Goal: Task Accomplishment & Management: Complete application form

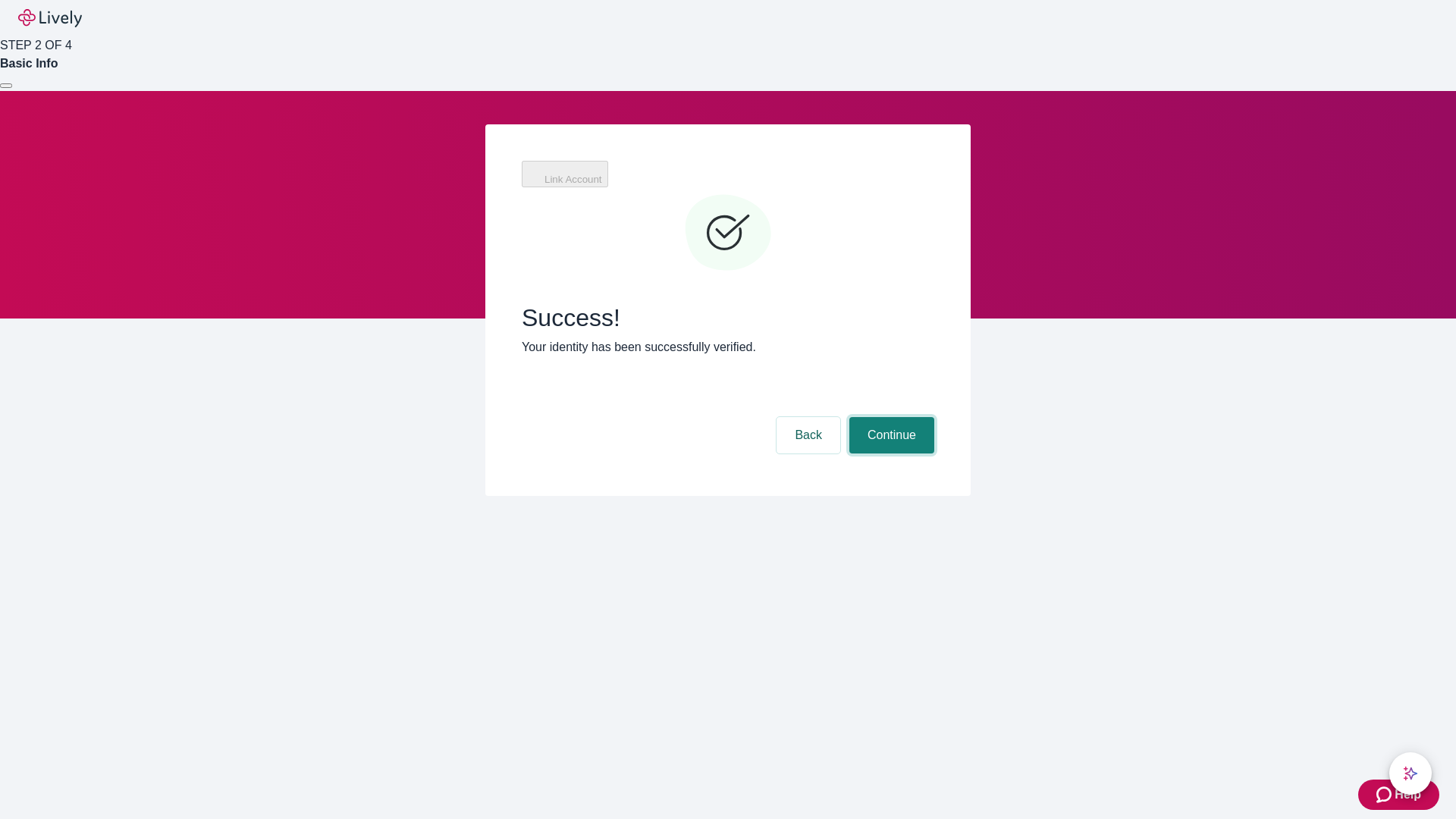
click at [889, 417] on button "Continue" at bounding box center [892, 435] width 85 height 36
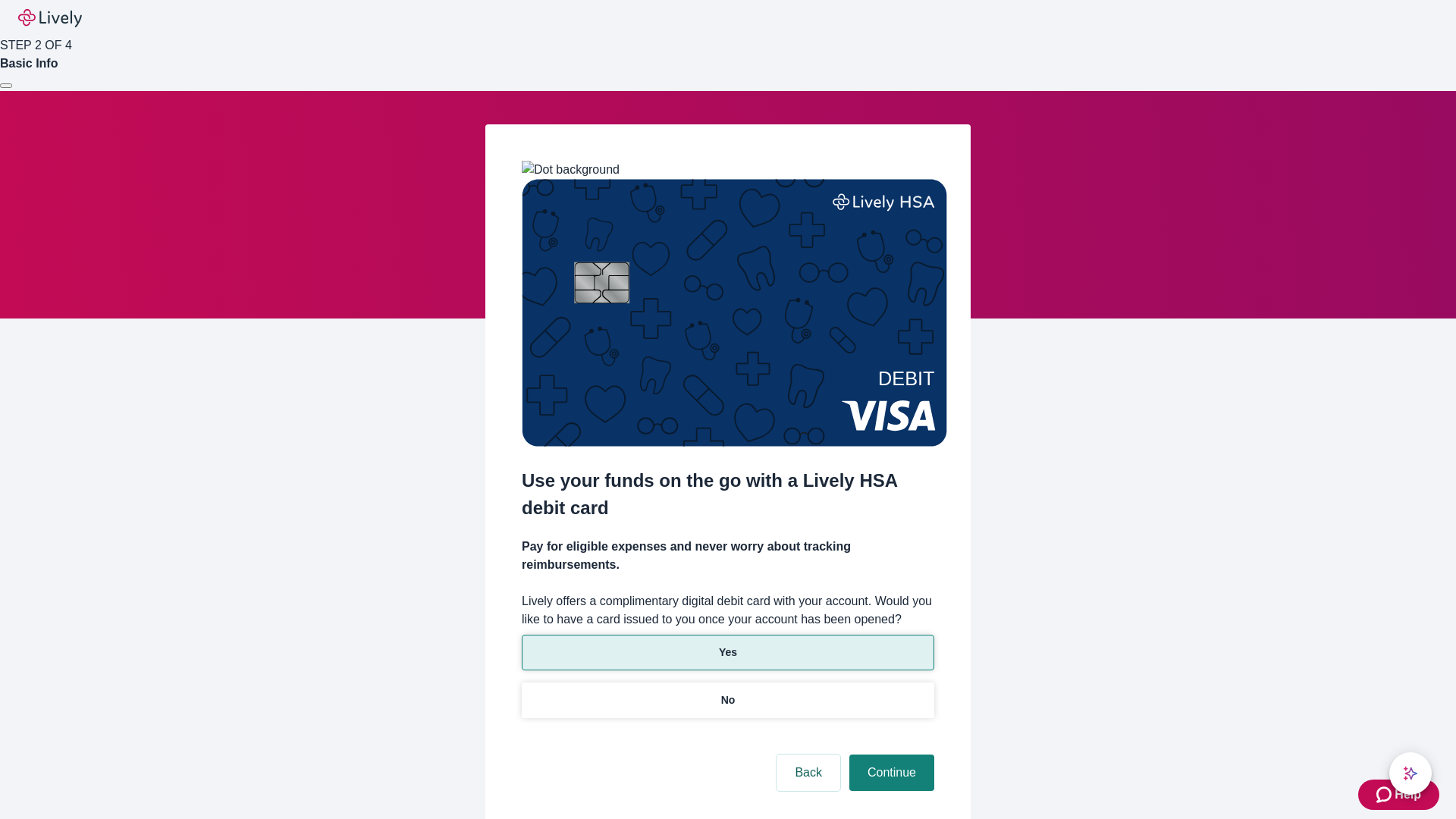
click at [728, 644] on p "Yes" at bounding box center [728, 652] width 18 height 16
click at [889, 754] on button "Continue" at bounding box center [892, 772] width 85 height 36
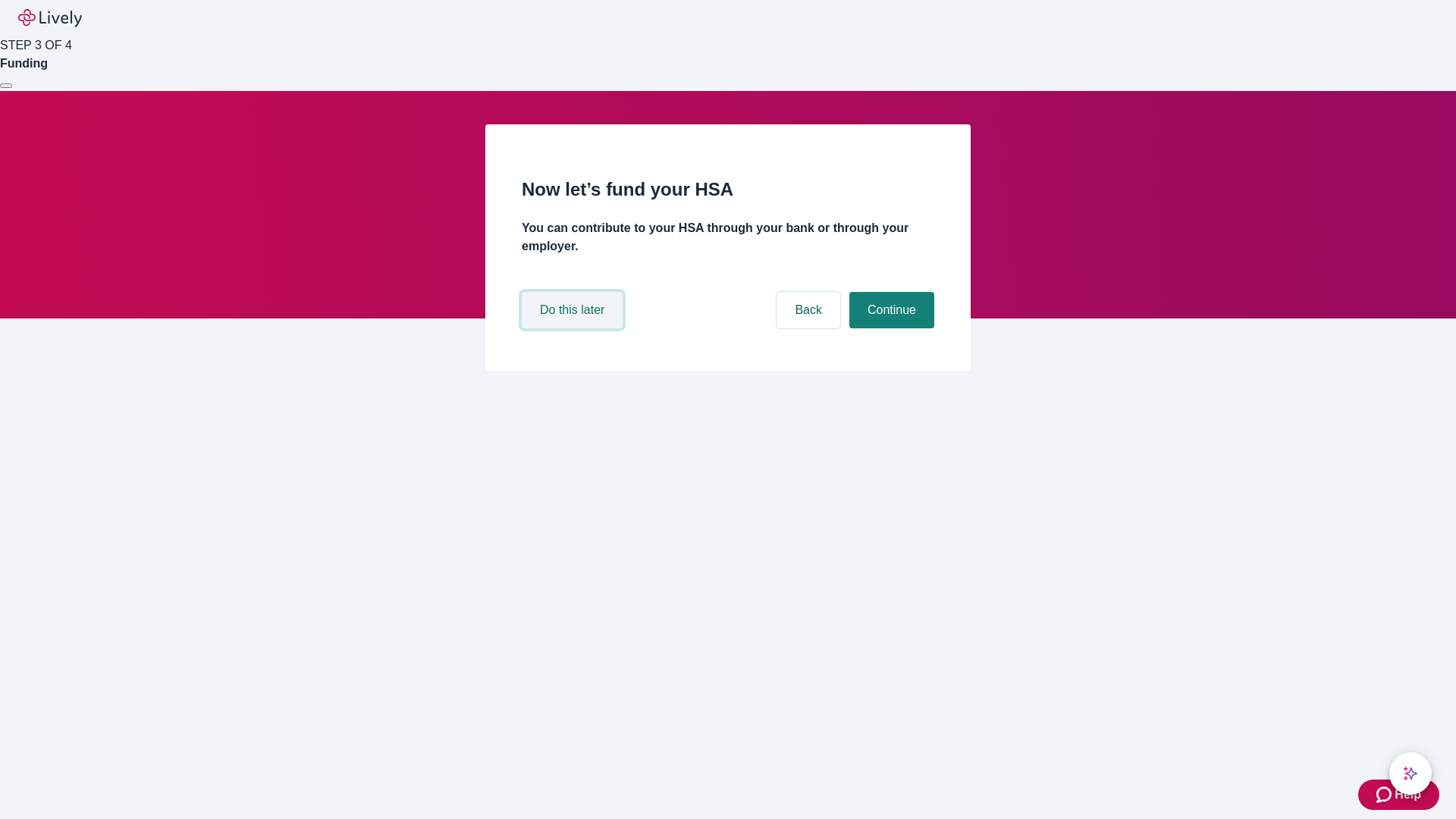
click at [574, 328] on button "Do this later" at bounding box center [572, 309] width 101 height 36
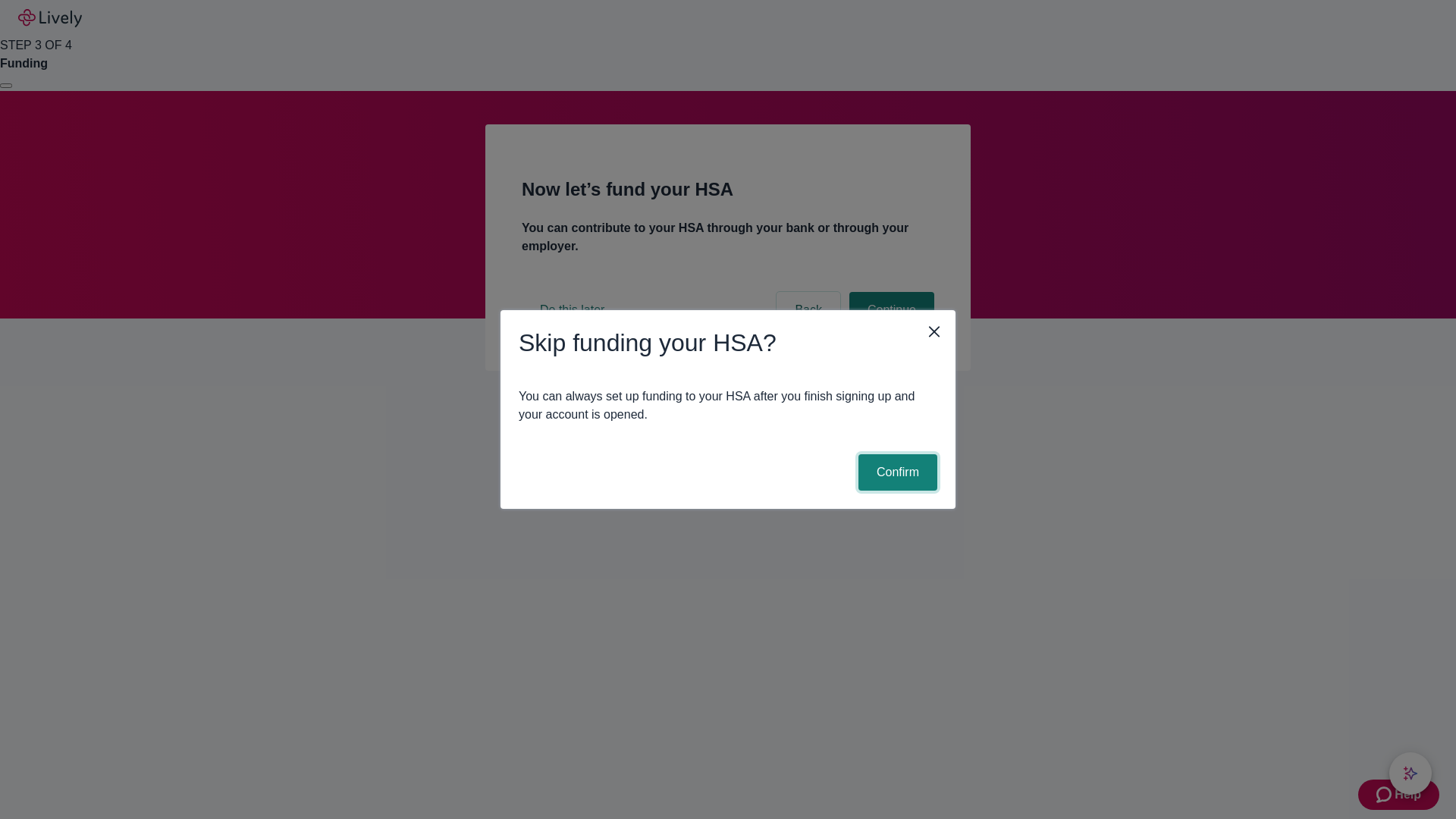
click at [895, 473] on button "Confirm" at bounding box center [898, 472] width 79 height 36
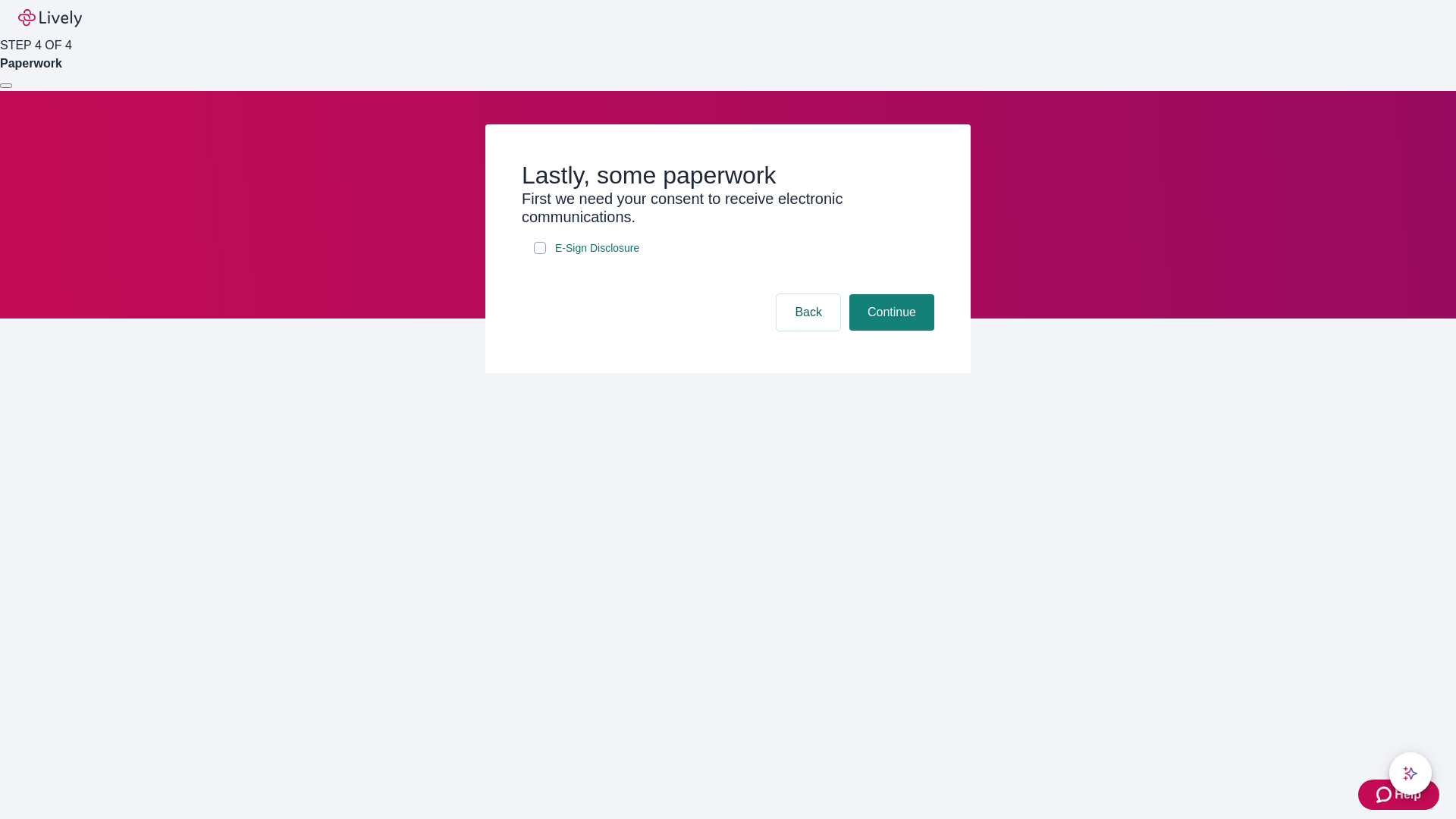
click at [540, 254] on input "E-Sign Disclosure" at bounding box center [540, 248] width 12 height 12
checkbox input "true"
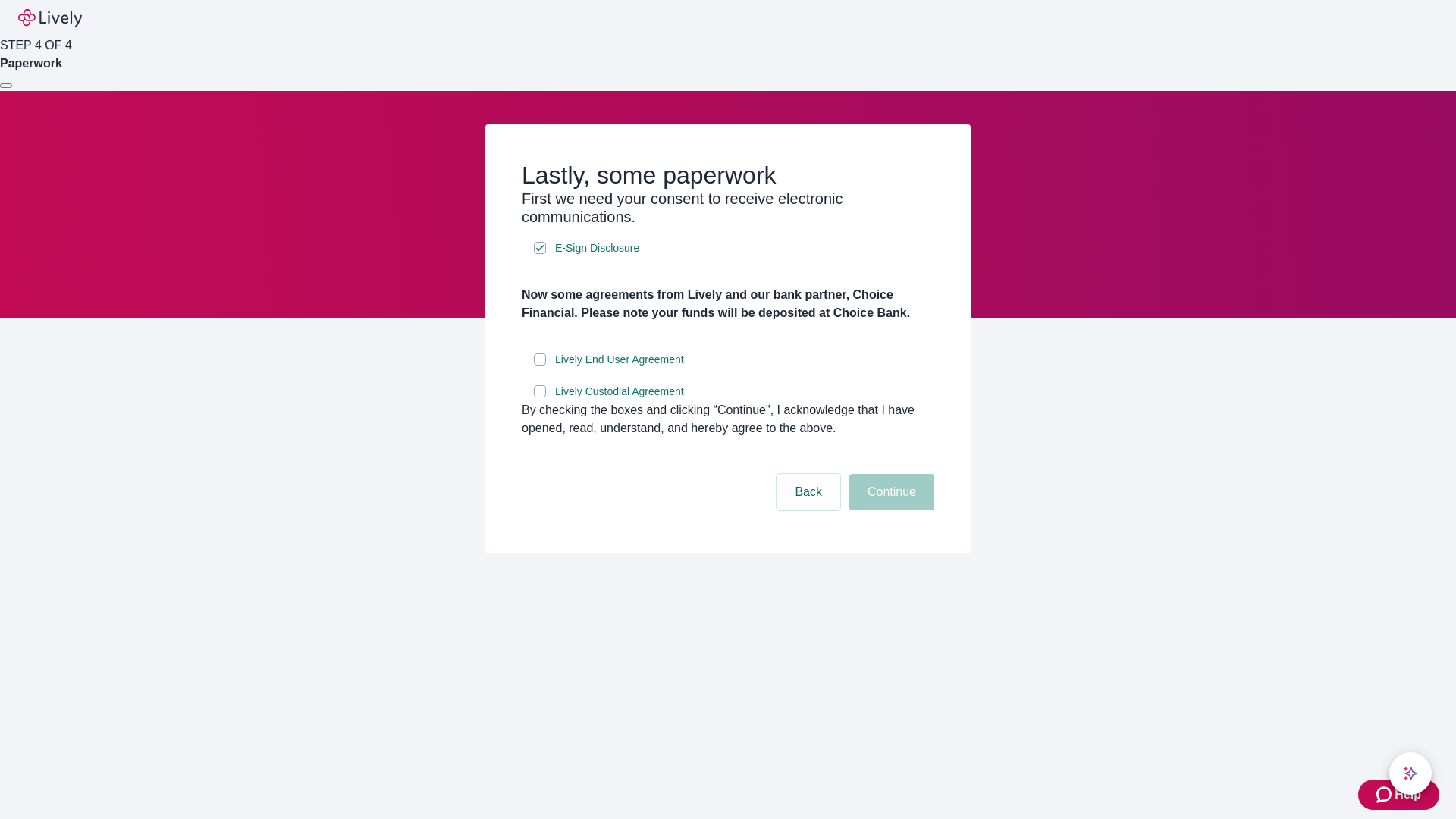
click at [540, 366] on input "Lively End User Agreement" at bounding box center [540, 359] width 12 height 12
checkbox input "true"
click at [540, 397] on input "Lively Custodial Agreement" at bounding box center [540, 391] width 12 height 12
checkbox input "true"
click at [889, 510] on button "Continue" at bounding box center [892, 492] width 85 height 36
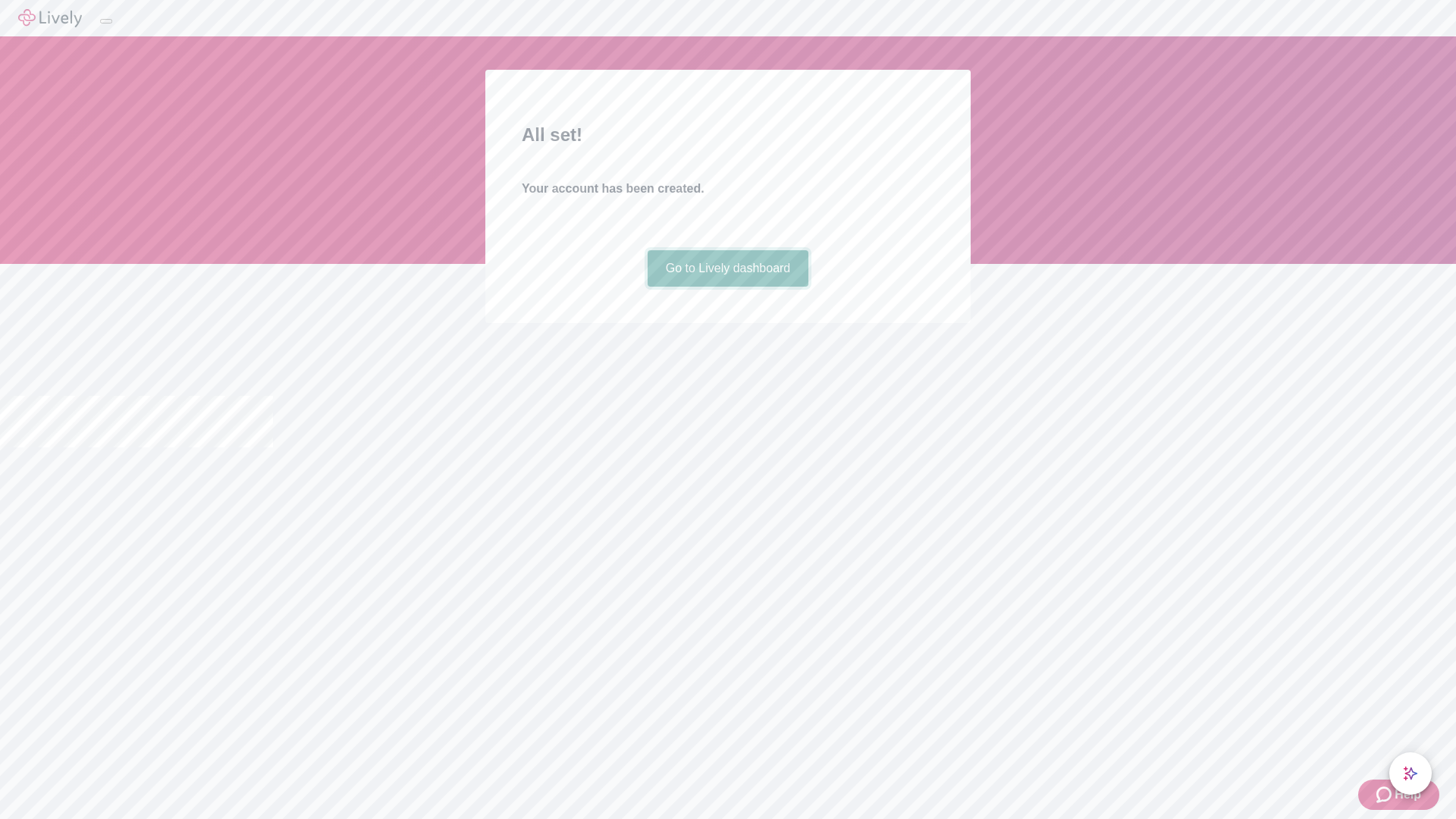
click at [728, 286] on link "Go to Lively dashboard" at bounding box center [728, 268] width 162 height 36
